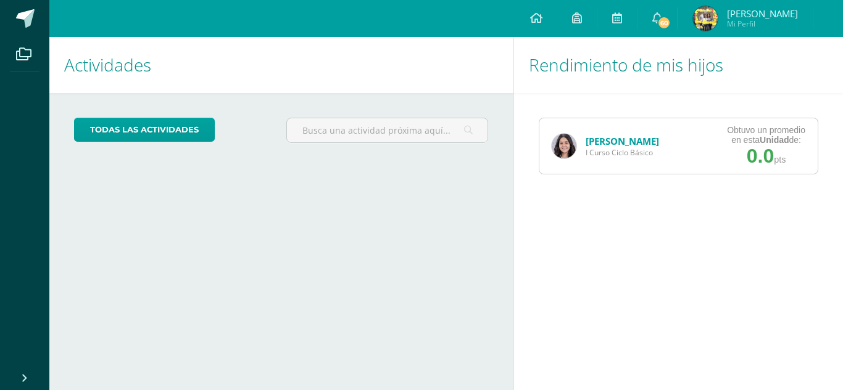
click at [569, 131] on div "[PERSON_NAME] I Curso Ciclo Básico" at bounding box center [605, 146] width 132 height 56
click at [569, 144] on img at bounding box center [563, 146] width 25 height 25
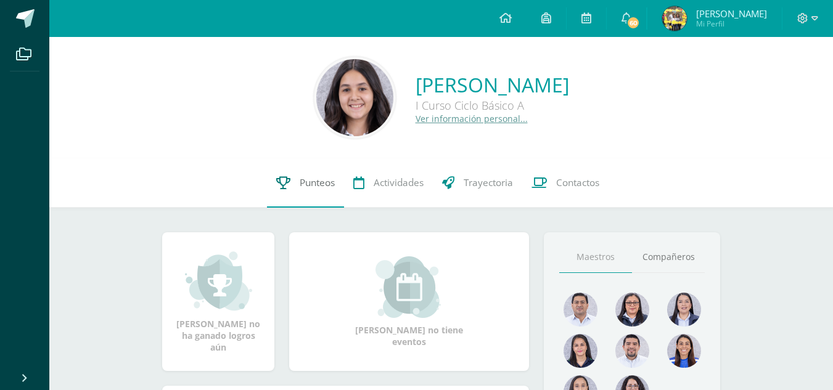
click at [318, 176] on link "Punteos" at bounding box center [305, 183] width 77 height 49
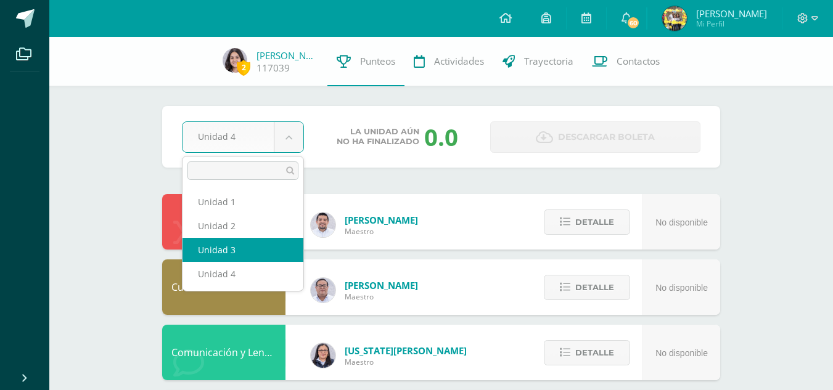
select select "Unidad 3"
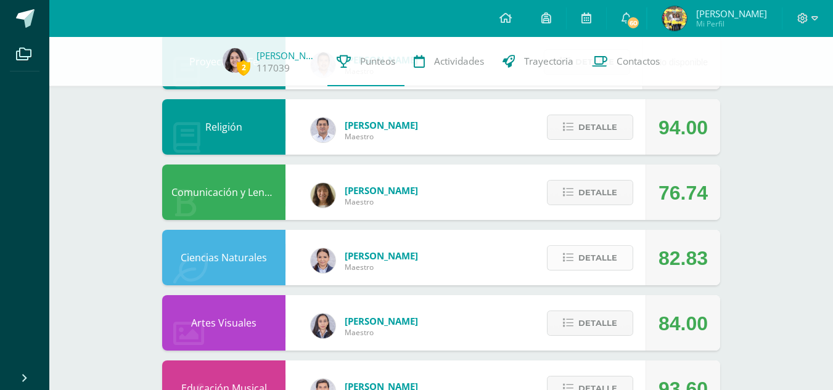
scroll to position [799, 0]
